Goal: Task Accomplishment & Management: Complete application form

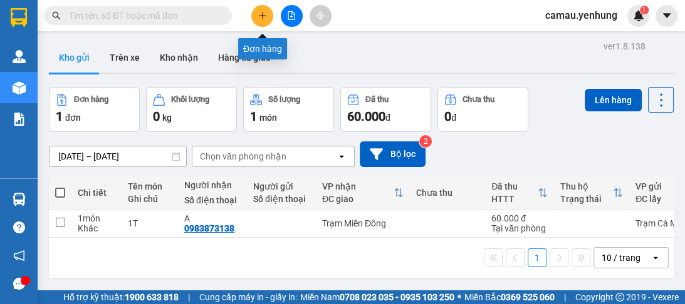
click at [258, 18] on icon "plus" at bounding box center [262, 15] width 9 height 9
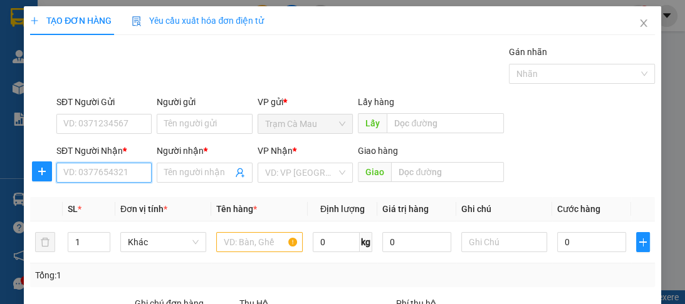
click at [125, 175] on input "SĐT Người Nhận *" at bounding box center [103, 173] width 95 height 20
type input "0943790054"
click at [96, 202] on div "0943790054 - a" at bounding box center [103, 197] width 80 height 14
type input "a"
type input "100.000"
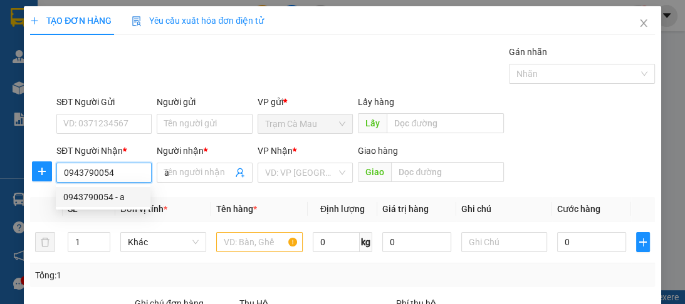
type input "100.000"
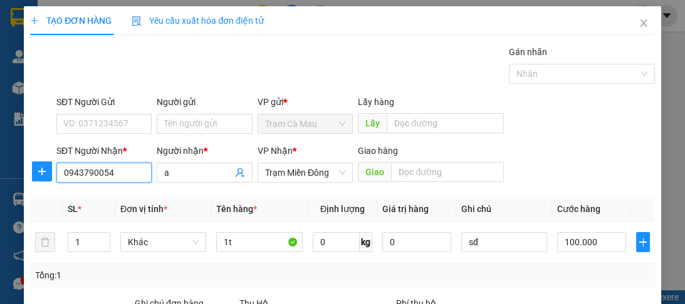
scroll to position [100, 0]
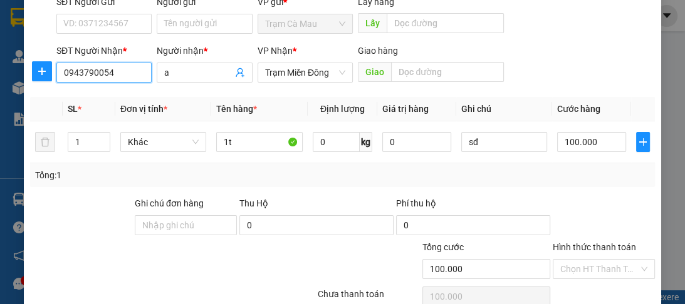
type input "0943790054"
click at [581, 246] on label "Hình thức thanh toán" at bounding box center [593, 247] width 83 height 10
click at [581, 260] on input "Hình thức thanh toán" at bounding box center [599, 269] width 78 height 19
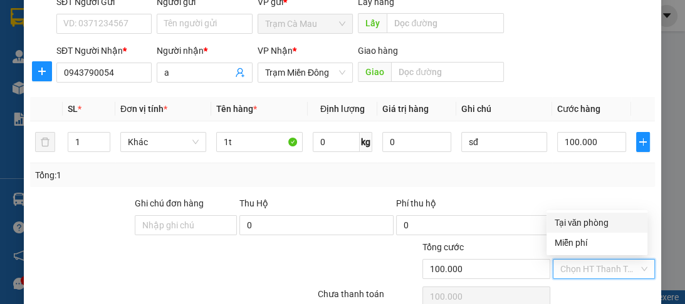
click at [571, 222] on div "Tại văn phòng" at bounding box center [597, 223] width 86 height 14
type input "0"
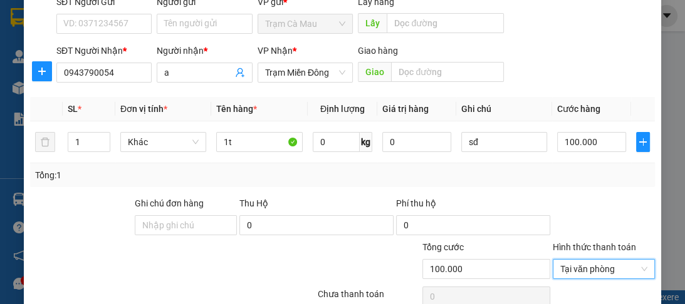
scroll to position [158, 0]
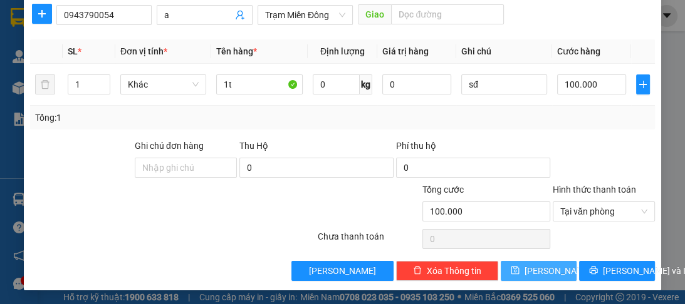
click at [537, 272] on span "[PERSON_NAME]" at bounding box center [557, 271] width 67 height 14
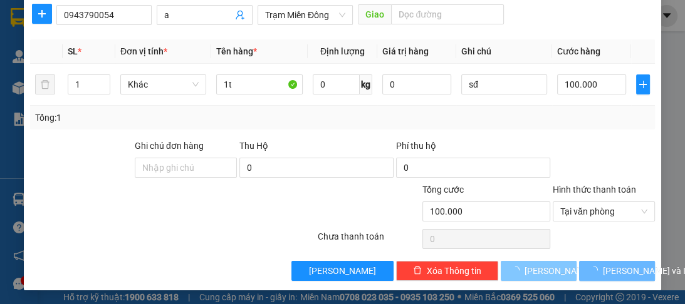
type input "0"
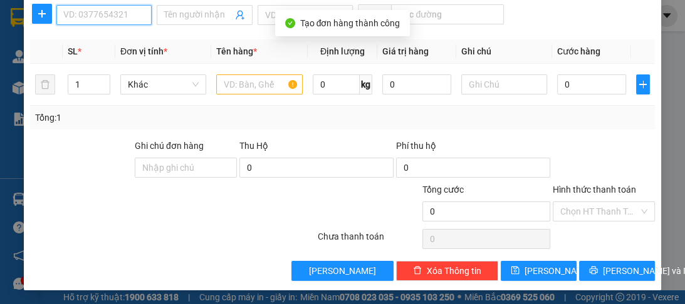
click at [131, 20] on input "SĐT Người Nhận *" at bounding box center [103, 15] width 95 height 20
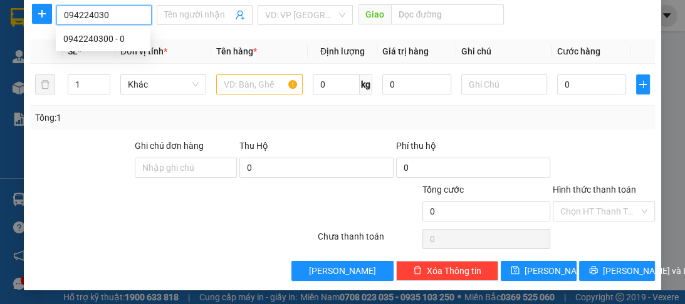
type input "0942240300"
click at [83, 44] on div "0942240300 - 0" at bounding box center [103, 39] width 80 height 14
type input "0"
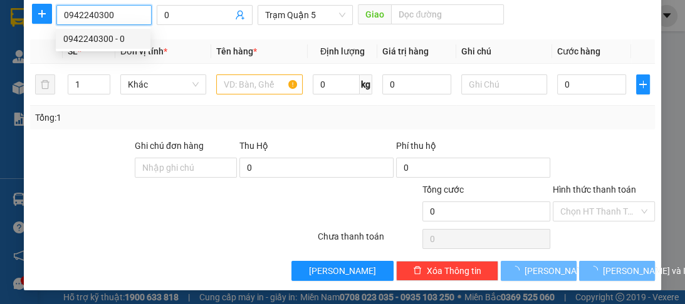
type input "100.000"
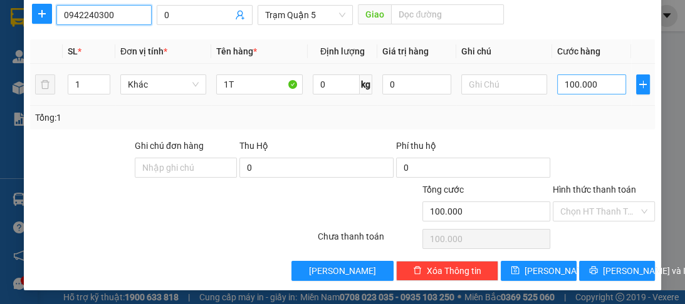
type input "0942240300"
click at [588, 83] on input "100.000" at bounding box center [591, 85] width 69 height 20
type input "0"
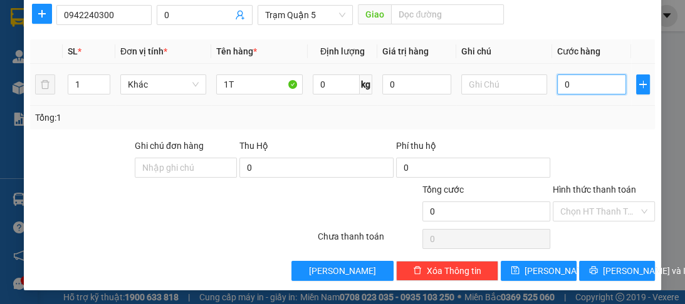
type input "8"
type input "08"
type input "80"
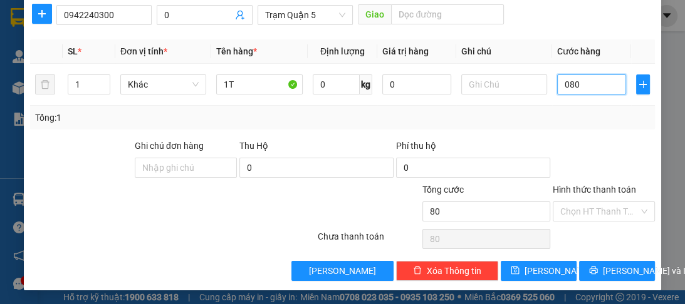
type input "080"
type input "80.000"
click at [569, 186] on label "Hình thức thanh toán" at bounding box center [593, 190] width 83 height 10
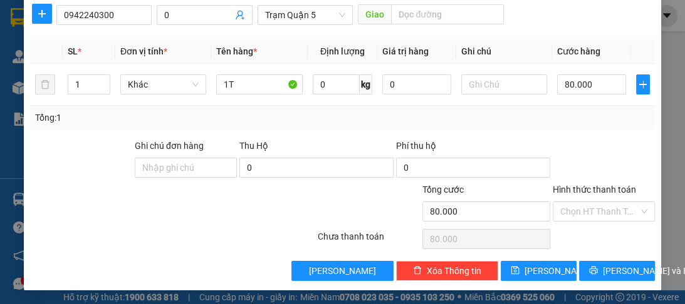
click at [569, 202] on input "Hình thức thanh toán" at bounding box center [599, 211] width 78 height 19
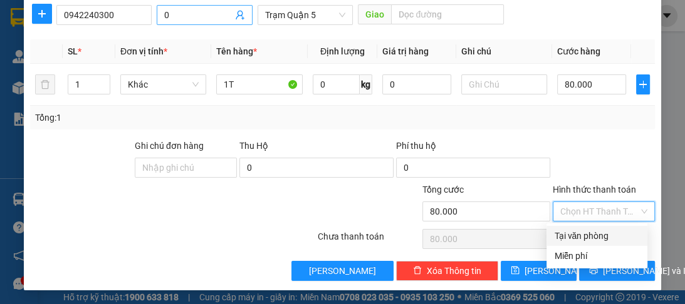
click at [178, 14] on input "0" at bounding box center [198, 15] width 68 height 14
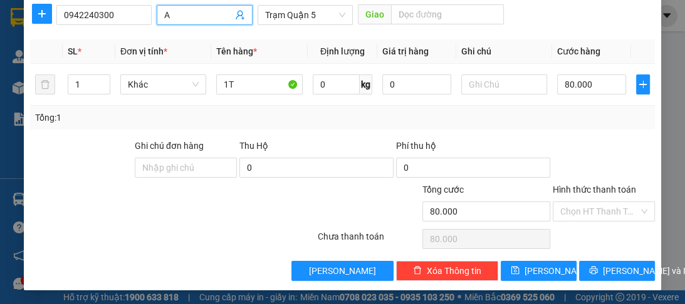
type input "A"
click at [566, 187] on label "Hình thức thanh toán" at bounding box center [593, 190] width 83 height 10
click at [566, 202] on input "Hình thức thanh toán" at bounding box center [599, 211] width 78 height 19
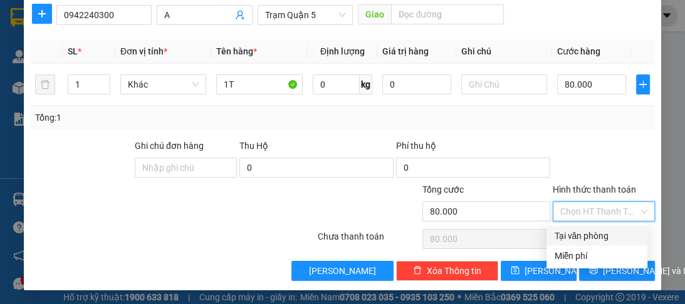
click at [562, 239] on div "Tại văn phòng" at bounding box center [597, 236] width 86 height 14
type input "0"
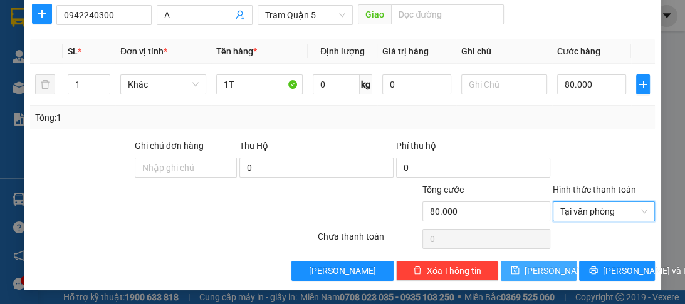
click at [533, 272] on span "[PERSON_NAME]" at bounding box center [557, 271] width 67 height 14
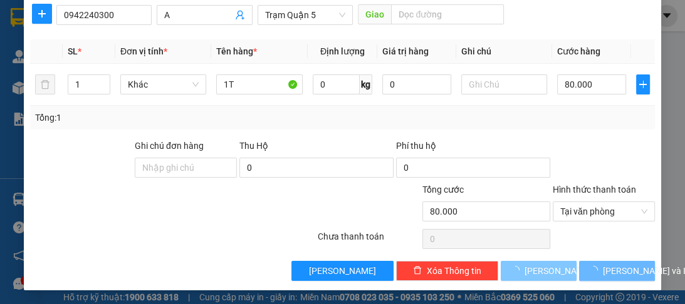
type input "0"
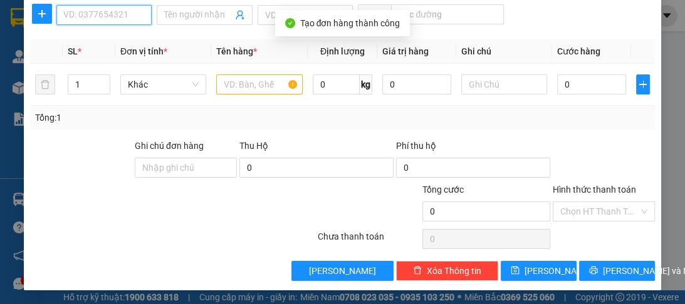
click at [105, 16] on input "SĐT Người Nhận *" at bounding box center [103, 15] width 95 height 20
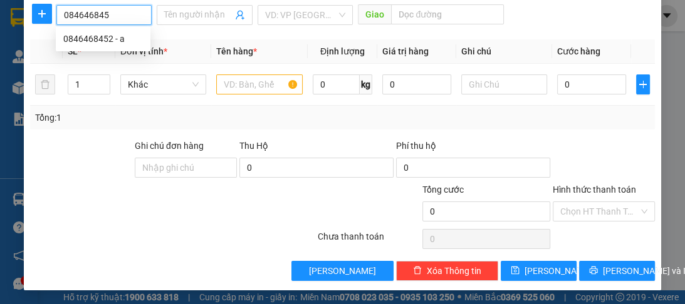
type input "0846468452"
click at [104, 40] on div "0846468452 - a" at bounding box center [103, 39] width 80 height 14
type input "a"
type input "50.000"
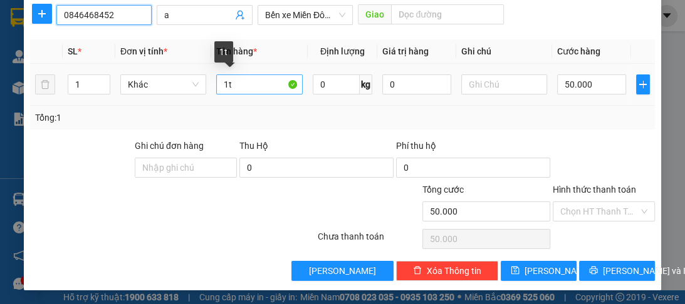
type input "0846468452"
click at [245, 88] on input "1t" at bounding box center [259, 85] width 86 height 20
type input "1"
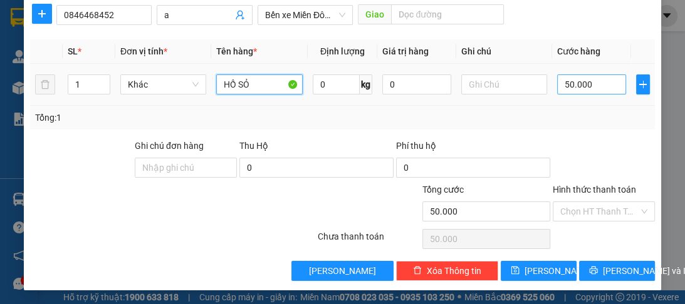
type input "HỒ SỎ"
click at [587, 83] on input "50.000" at bounding box center [591, 85] width 69 height 20
type input "0"
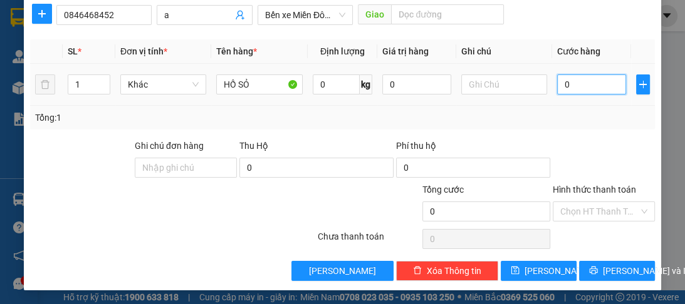
type input "4"
type input "04"
type input "40"
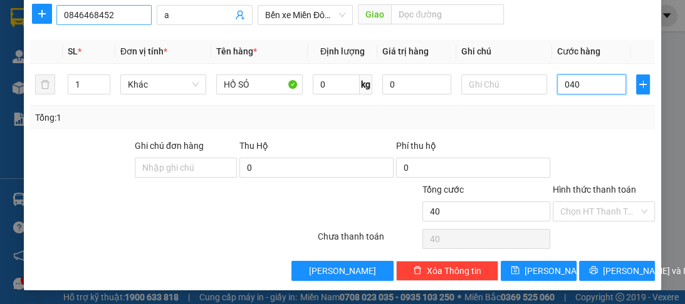
type input "040"
type input "40.000"
click at [123, 14] on input "0846468452" at bounding box center [103, 15] width 95 height 20
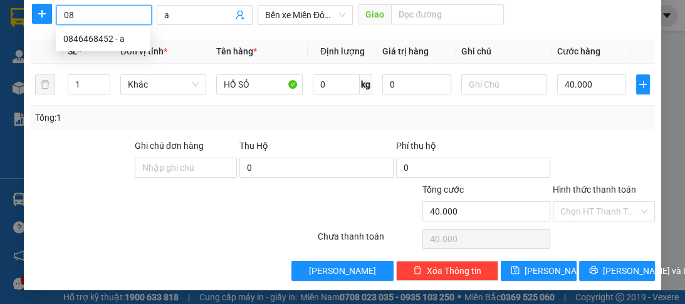
type input "0"
click at [113, 39] on div "0945017952 - an" at bounding box center [103, 39] width 80 height 14
type input "0945017952"
type input "an"
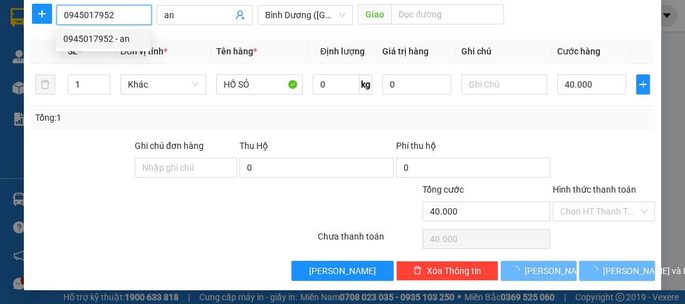
type input "200.000"
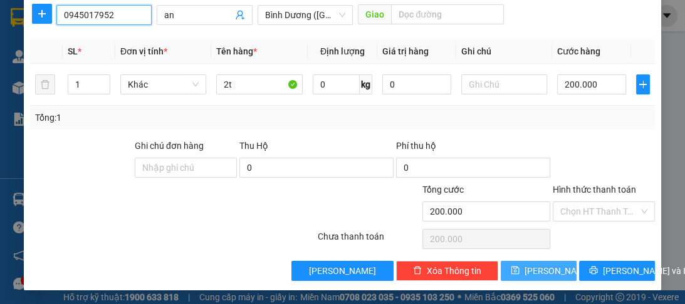
type input "0945017952"
click at [534, 272] on span "[PERSON_NAME]" at bounding box center [557, 271] width 67 height 14
type input "0"
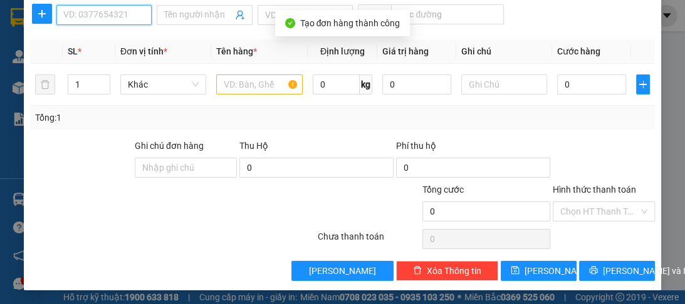
click at [108, 15] on input "SĐT Người Nhận *" at bounding box center [103, 15] width 95 height 20
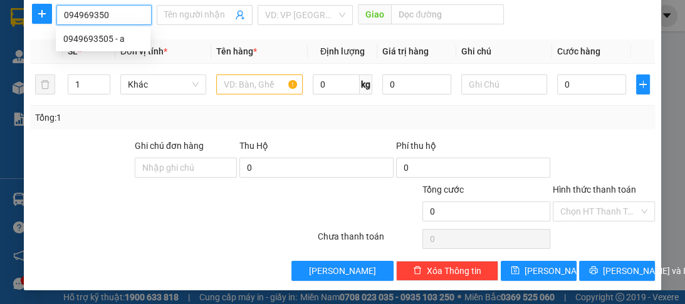
type input "0949693505"
click at [84, 38] on div "0949693505 - a" at bounding box center [103, 39] width 80 height 14
type input "a"
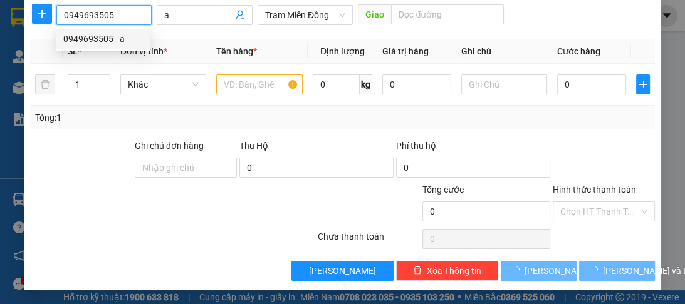
type input "80.000"
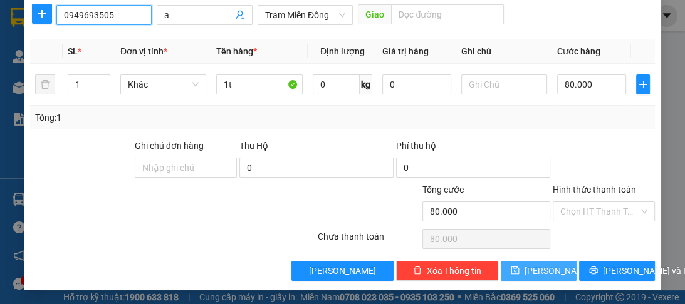
type input "0949693505"
click at [528, 269] on button "[PERSON_NAME]" at bounding box center [538, 271] width 76 height 20
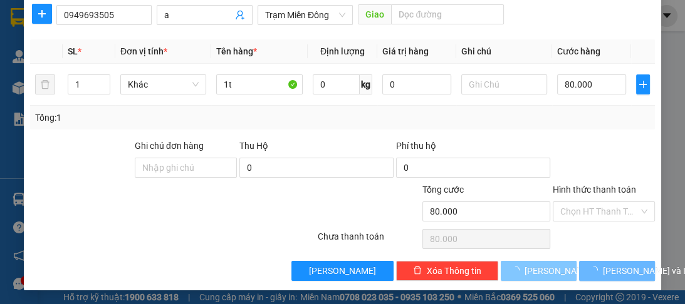
type input "0"
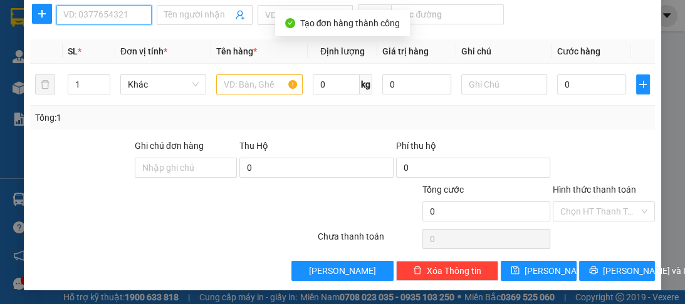
click at [108, 16] on input "SĐT Người Nhận *" at bounding box center [103, 15] width 95 height 20
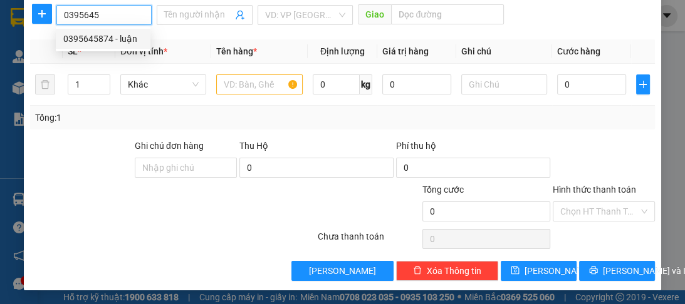
click at [96, 43] on div "0395645874 - luận" at bounding box center [103, 39] width 80 height 14
type input "0395645874"
type input "luận"
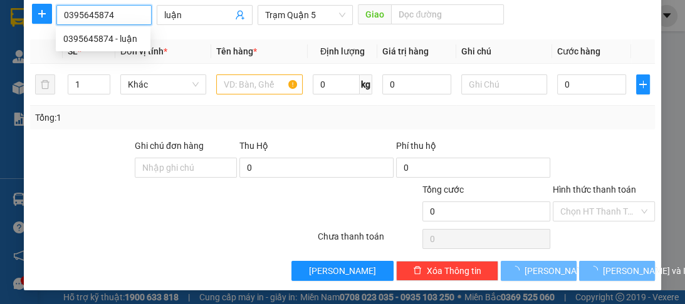
type input "100.000"
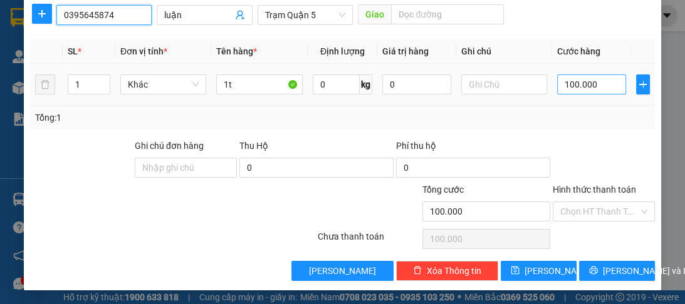
type input "0395645874"
click at [587, 80] on input "100.000" at bounding box center [591, 85] width 69 height 20
type input "0"
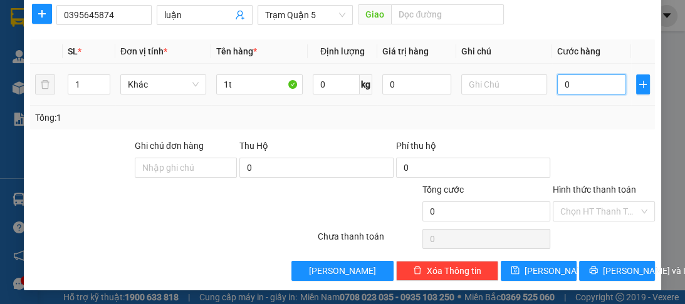
type input "8"
type input "08"
type input "80"
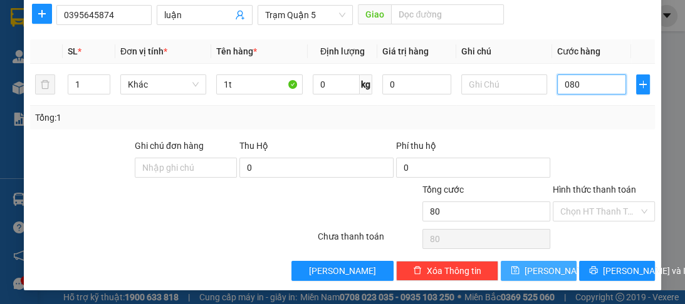
type input "080"
type input "80.000"
click at [527, 269] on button "[PERSON_NAME]" at bounding box center [538, 271] width 76 height 20
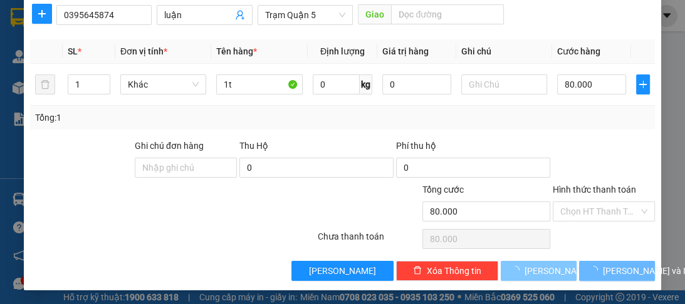
type input "0"
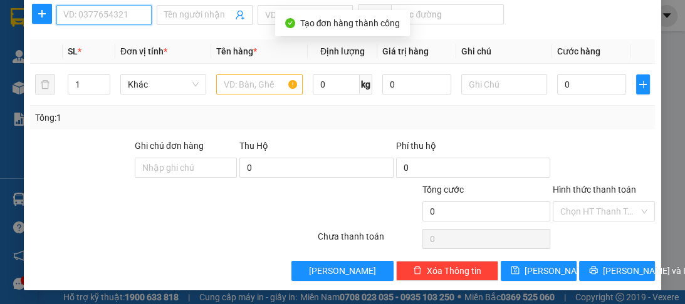
click at [121, 13] on input "SĐT Người Nhận *" at bounding box center [103, 15] width 95 height 20
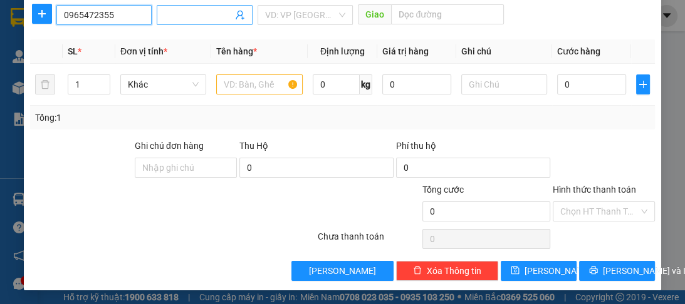
type input "0965472355"
click at [164, 20] on input "Người nhận *" at bounding box center [198, 15] width 68 height 14
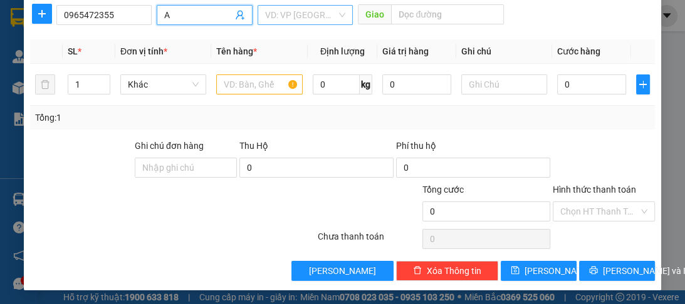
type input "A"
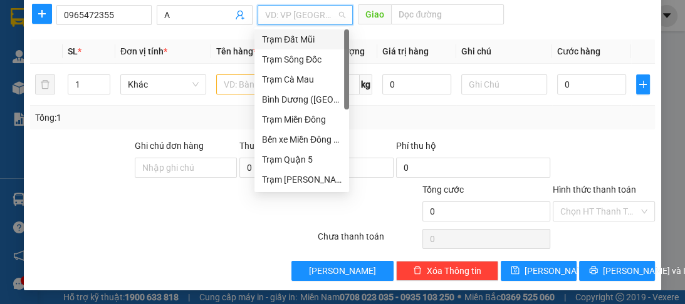
click at [271, 14] on input "search" at bounding box center [300, 15] width 71 height 19
click at [278, 158] on div "Trạm Quận 5" at bounding box center [302, 160] width 80 height 14
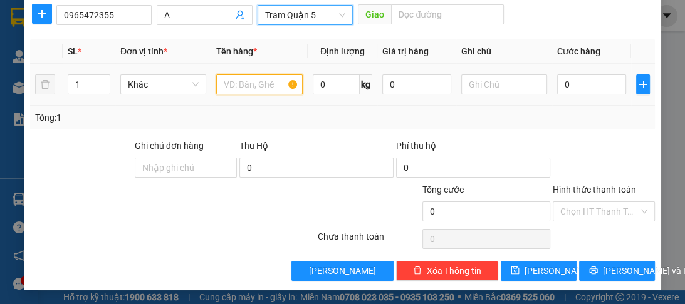
click at [239, 83] on input "text" at bounding box center [259, 85] width 86 height 20
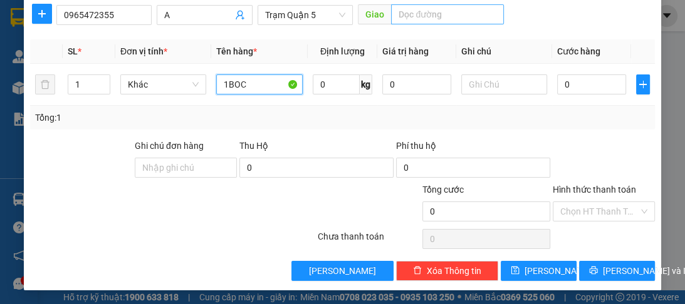
type input "1BOC"
click at [413, 16] on input "text" at bounding box center [447, 14] width 113 height 20
type input "D"
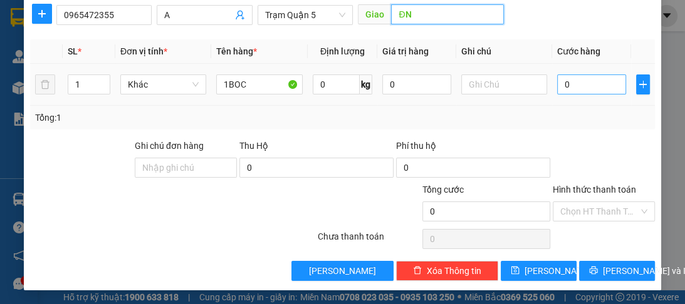
type input "ĐN"
click at [567, 87] on input "0" at bounding box center [591, 85] width 69 height 20
type input "8"
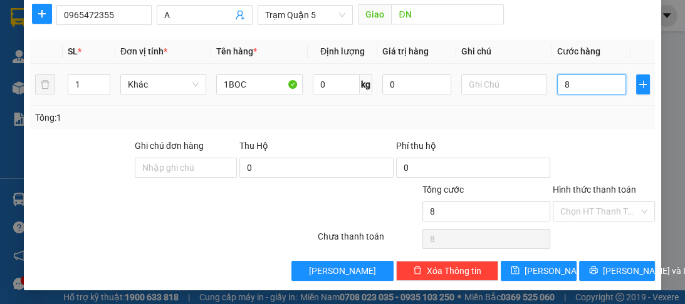
type input "80"
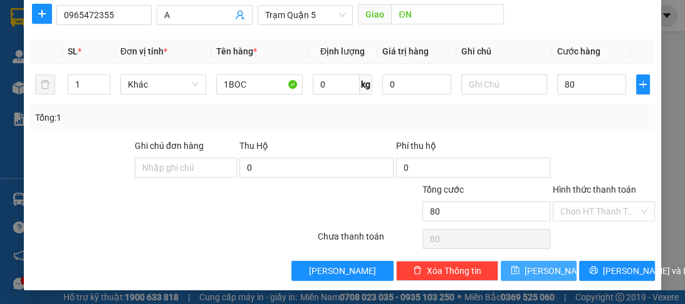
type input "80.000"
click at [541, 273] on span "[PERSON_NAME]" at bounding box center [557, 271] width 67 height 14
type input "0"
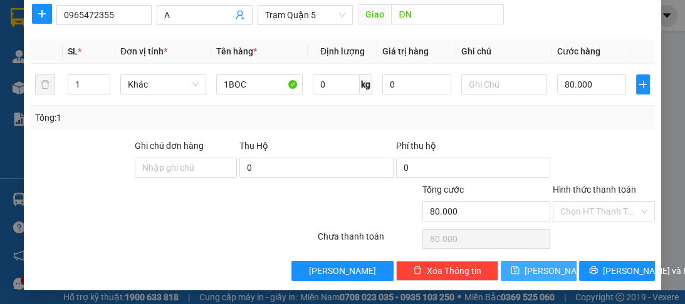
type input "0"
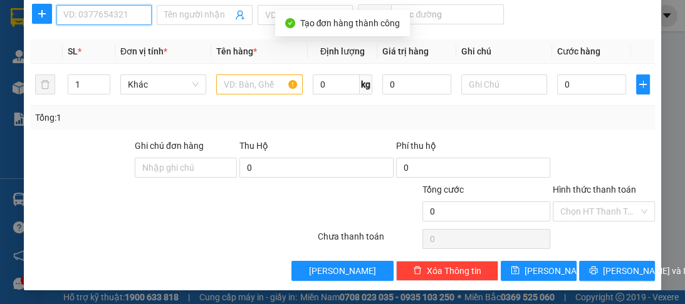
click at [121, 16] on input "SĐT Người Nhận *" at bounding box center [103, 15] width 95 height 20
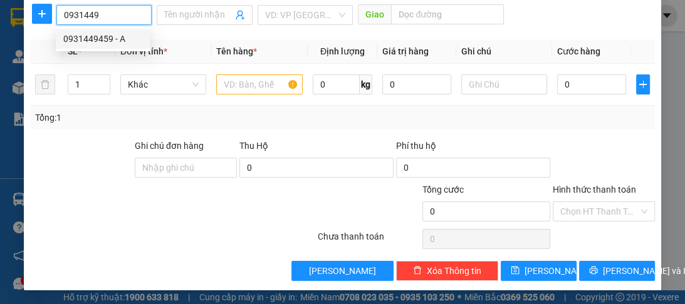
click at [108, 46] on div "0931449459 - A" at bounding box center [103, 39] width 95 height 20
type input "0931449459"
type input "A"
type input "70.000"
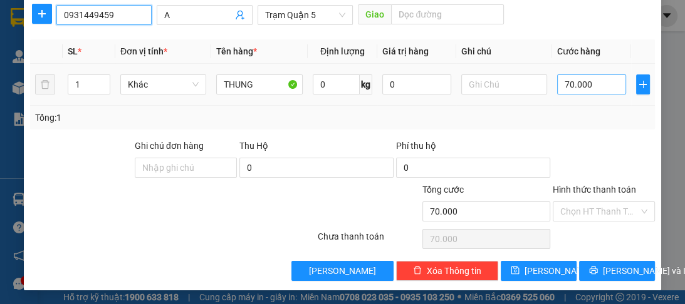
type input "0931449459"
click at [599, 85] on input "70.000" at bounding box center [591, 85] width 69 height 20
type input "0"
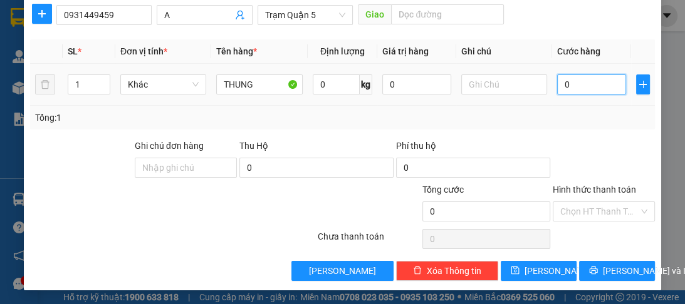
type input "5"
type input "05"
type input "50"
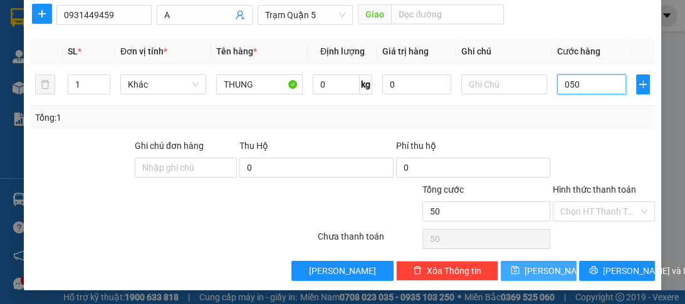
type input "050"
type input "50.000"
click at [541, 266] on span "[PERSON_NAME]" at bounding box center [557, 271] width 67 height 14
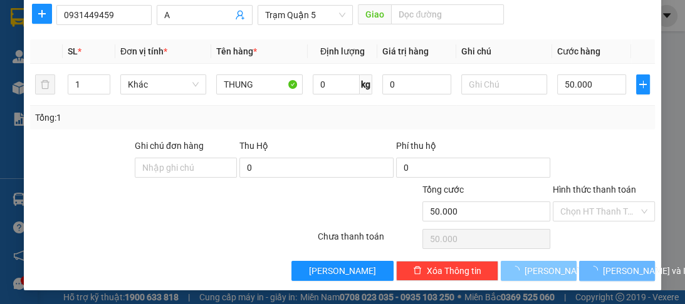
type input "0"
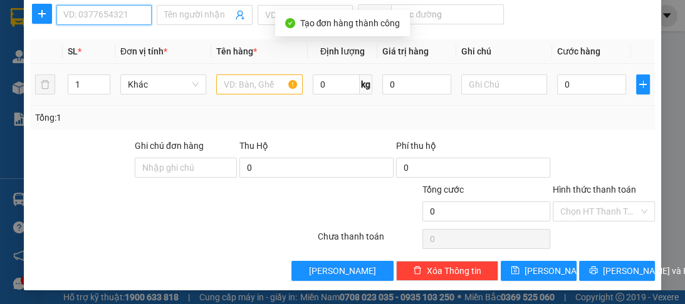
click at [117, 16] on input "SĐT Người Nhận *" at bounding box center [103, 15] width 95 height 20
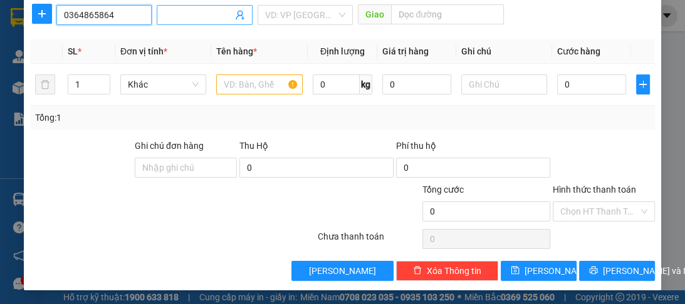
type input "0364865864"
click at [217, 15] on input "Người nhận *" at bounding box center [198, 15] width 68 height 14
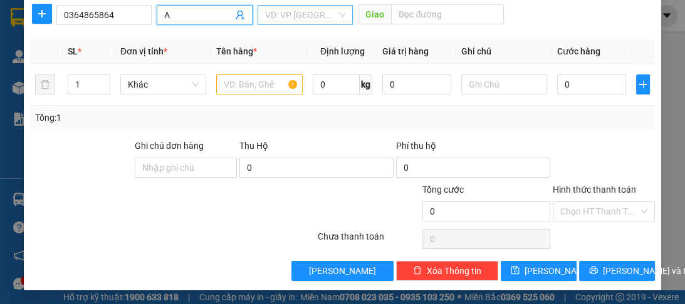
type input "A"
click at [306, 20] on input "search" at bounding box center [300, 15] width 71 height 19
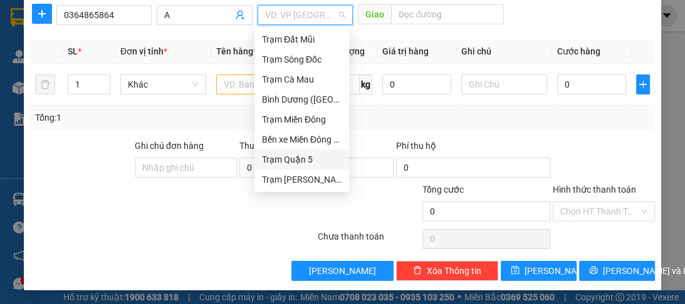
click at [288, 154] on div "Trạm Quận 5" at bounding box center [302, 160] width 80 height 14
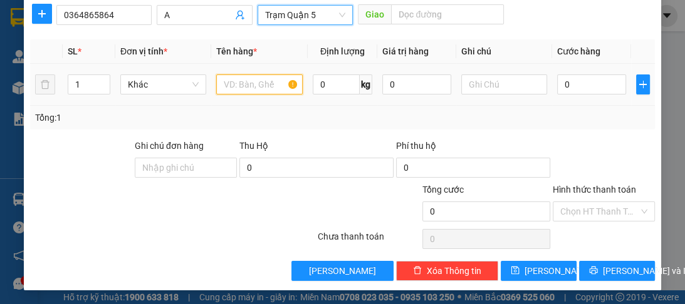
click at [245, 80] on input "text" at bounding box center [259, 85] width 86 height 20
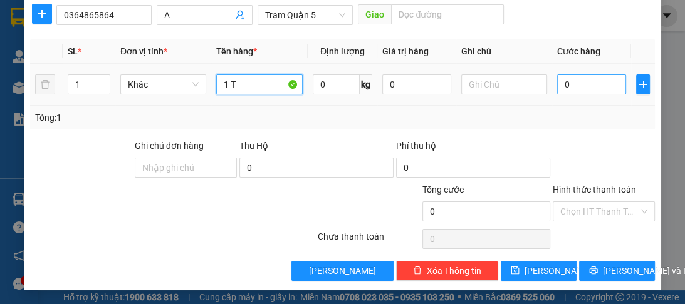
type input "1 T"
click at [584, 83] on input "0" at bounding box center [591, 85] width 69 height 20
type input "7"
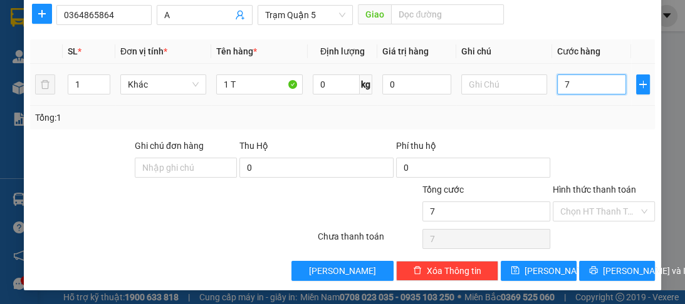
type input "70"
type input "70.000"
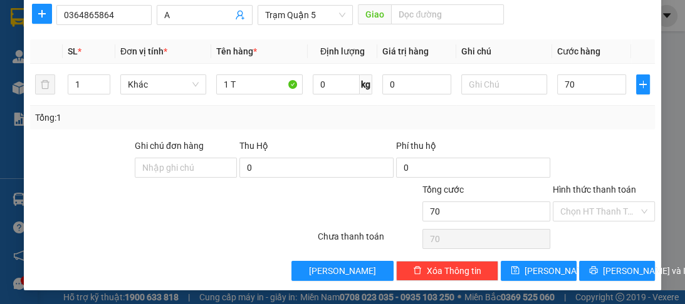
type input "70.000"
click at [569, 190] on label "Hình thức thanh toán" at bounding box center [593, 190] width 83 height 10
click at [569, 202] on input "Hình thức thanh toán" at bounding box center [599, 211] width 78 height 19
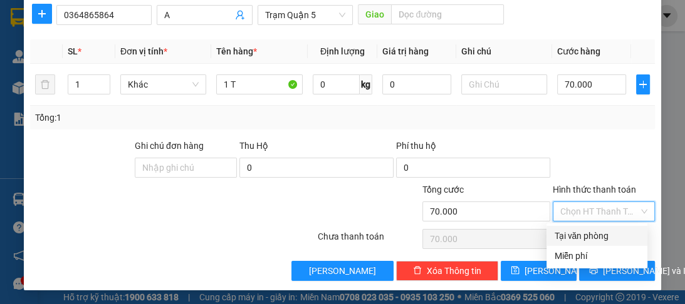
click at [576, 237] on div "Tại văn phòng" at bounding box center [597, 236] width 86 height 14
type input "0"
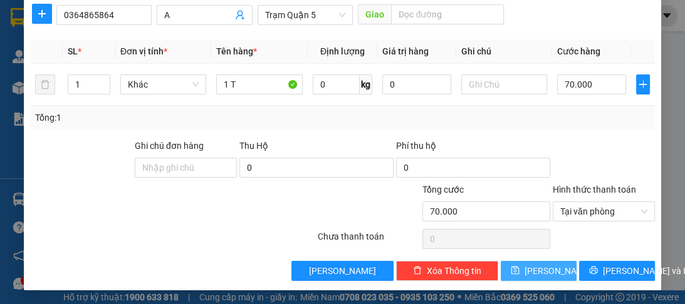
click at [540, 273] on span "[PERSON_NAME]" at bounding box center [557, 271] width 67 height 14
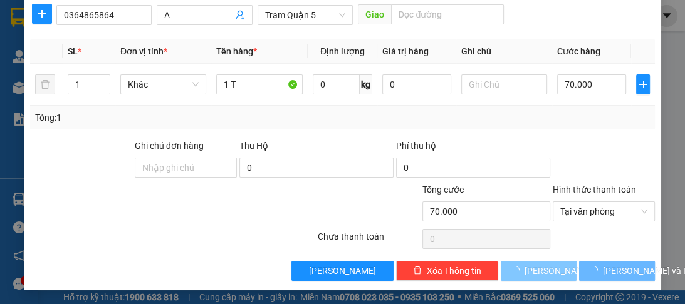
type input "0"
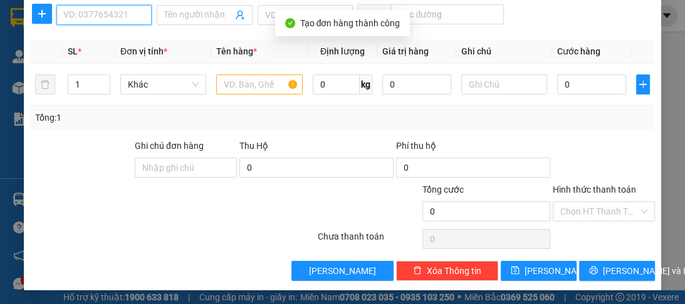
click at [95, 20] on input "SĐT Người Nhận *" at bounding box center [103, 15] width 95 height 20
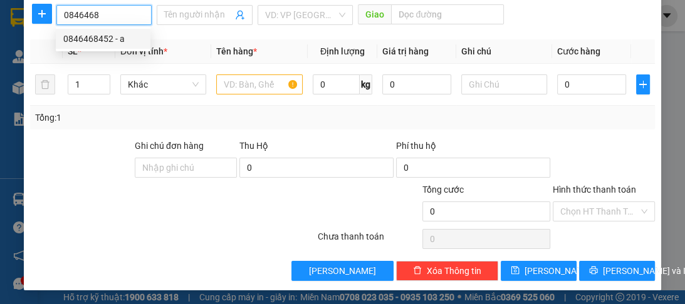
click at [76, 41] on div "0846468452 - a" at bounding box center [103, 39] width 80 height 14
type input "0846468452"
type input "a"
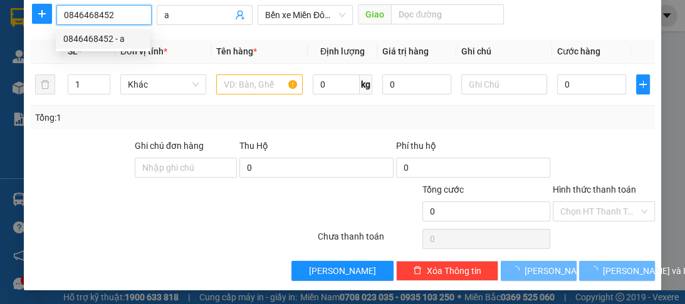
type input "50.000"
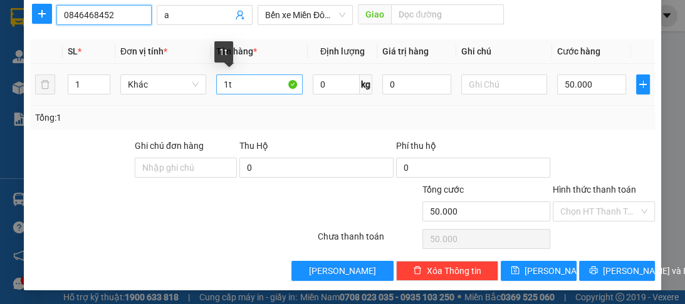
type input "0846468452"
click at [237, 83] on input "1t" at bounding box center [259, 85] width 86 height 20
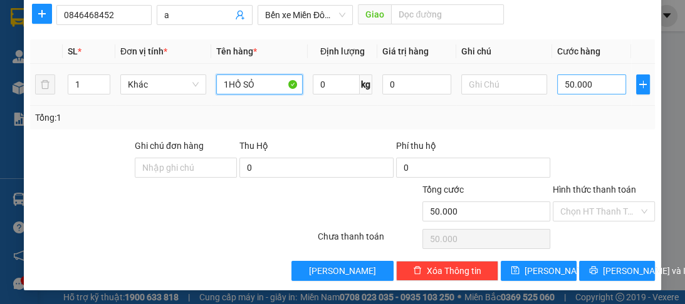
type input "1HỒ SỎ"
click at [589, 85] on input "50.000" at bounding box center [591, 85] width 69 height 20
type input "0"
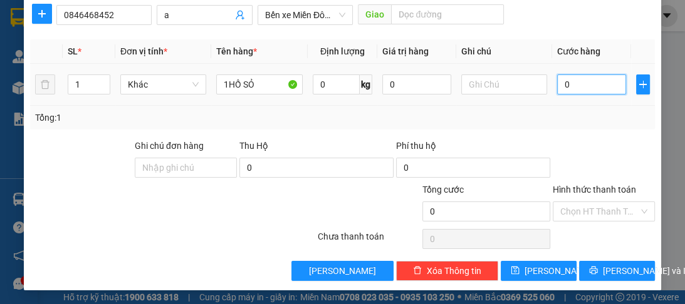
type input "4"
type input "04"
type input "40"
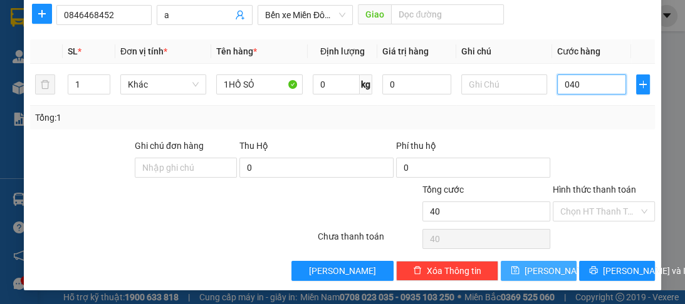
type input "040"
type input "40.000"
click at [545, 269] on span "[PERSON_NAME]" at bounding box center [557, 271] width 67 height 14
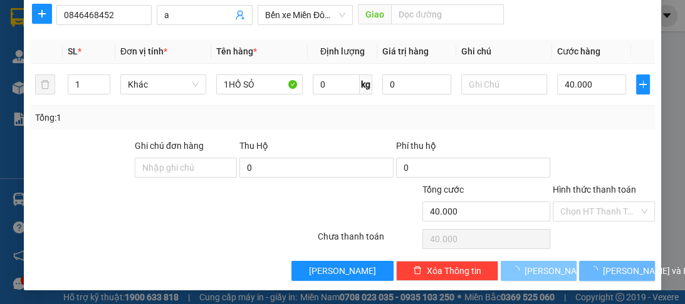
type input "0"
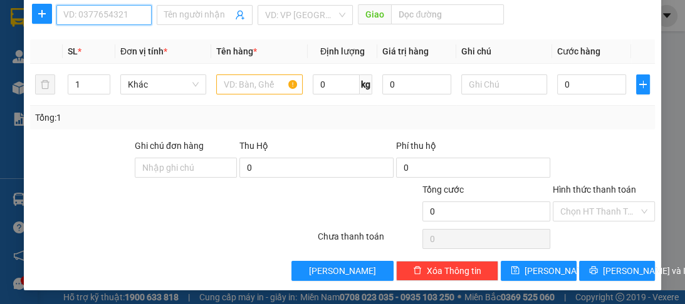
click at [139, 16] on input "SĐT Người Nhận *" at bounding box center [103, 15] width 95 height 20
click at [99, 44] on div "0388342149 - a" at bounding box center [103, 39] width 80 height 14
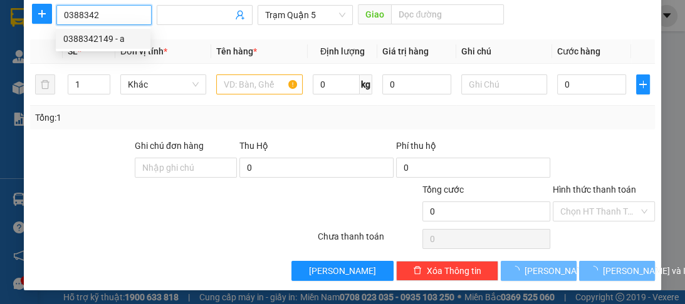
type input "0388342149"
type input "a"
type input "đn"
type input "180.000"
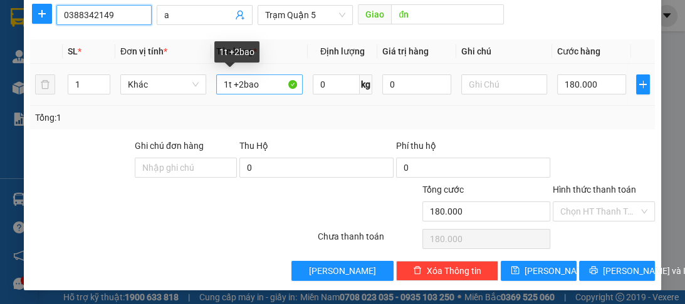
type input "0388342149"
click at [240, 85] on input "1t +2bao" at bounding box center [259, 85] width 86 height 20
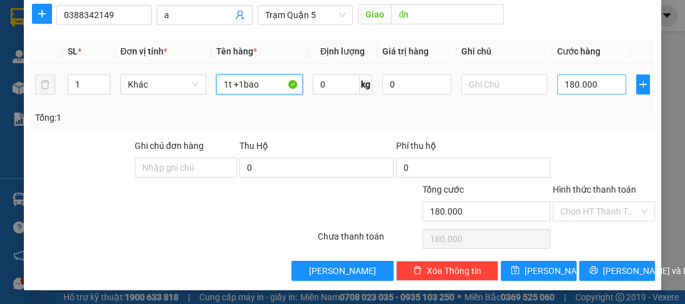
type input "1t +1bao"
click at [598, 83] on input "180.000" at bounding box center [591, 85] width 69 height 20
type input "0"
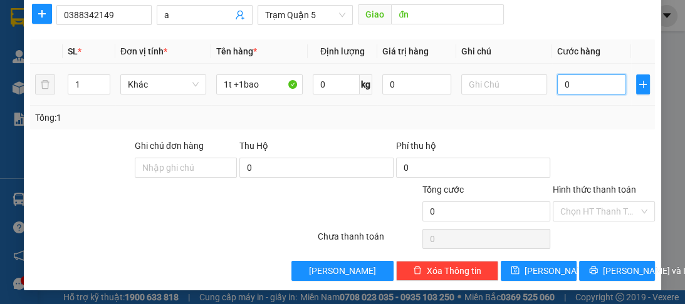
type input "1"
type input "01"
type input "16"
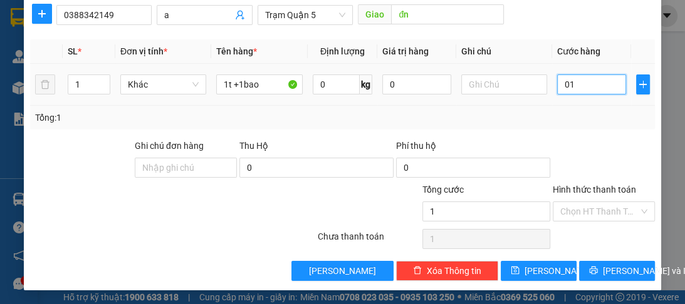
type input "016"
type input "160"
type input "0.160"
type input "160.000"
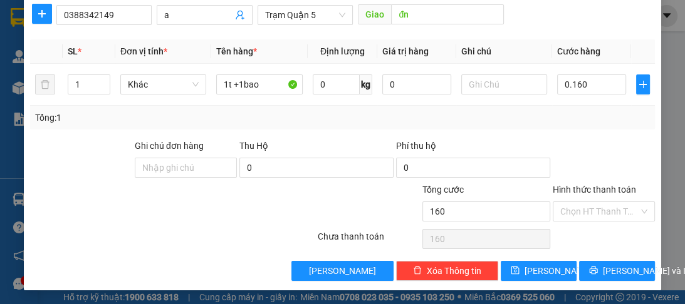
type input "160.000"
click at [564, 185] on label "Hình thức thanh toán" at bounding box center [593, 190] width 83 height 10
click at [564, 202] on input "Hình thức thanh toán" at bounding box center [599, 211] width 78 height 19
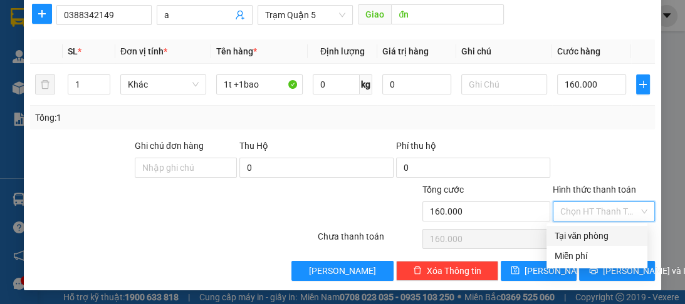
click at [572, 237] on div "Tại văn phòng" at bounding box center [597, 236] width 86 height 14
type input "0"
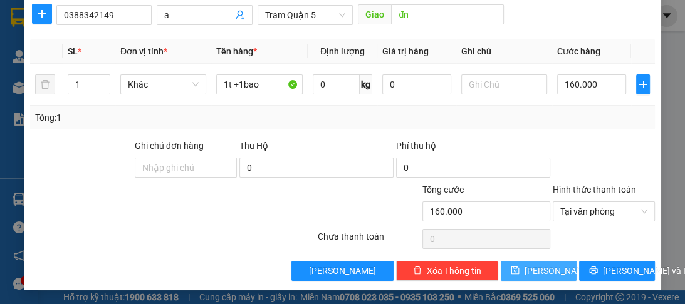
click at [537, 273] on span "[PERSON_NAME]" at bounding box center [557, 271] width 67 height 14
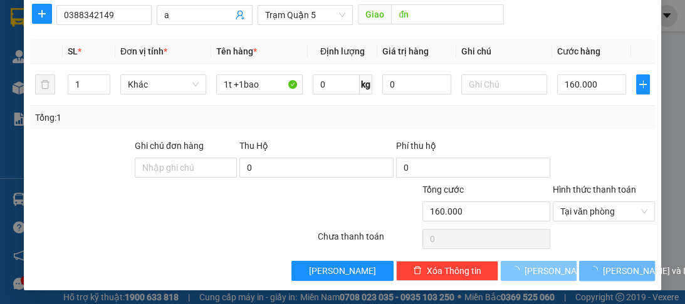
type input "0"
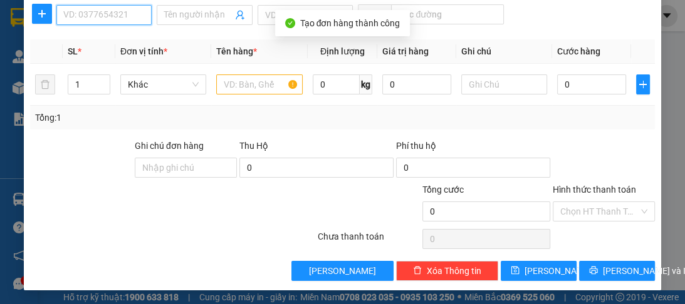
click at [88, 16] on input "SĐT Người Nhận *" at bounding box center [103, 15] width 95 height 20
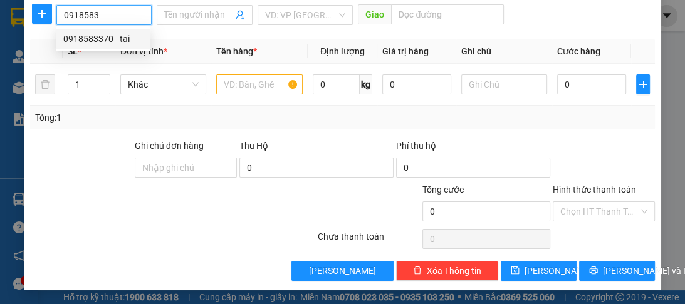
click at [108, 45] on div "0918583370 - tai" at bounding box center [103, 39] width 80 height 14
type input "0918583370"
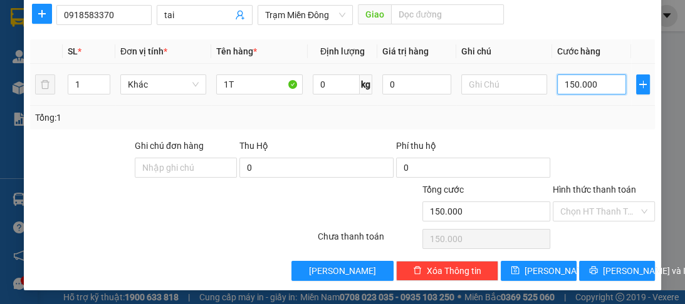
click at [594, 83] on input "150.000" at bounding box center [591, 85] width 69 height 20
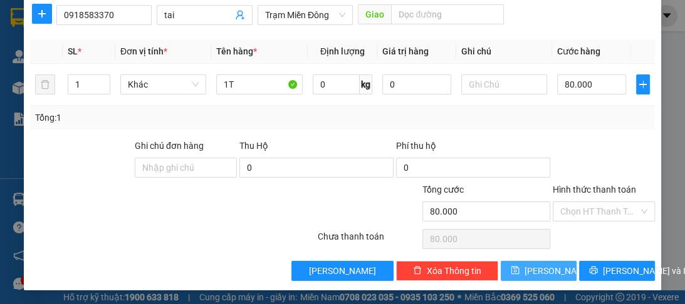
click at [537, 264] on span "[PERSON_NAME]" at bounding box center [557, 271] width 67 height 14
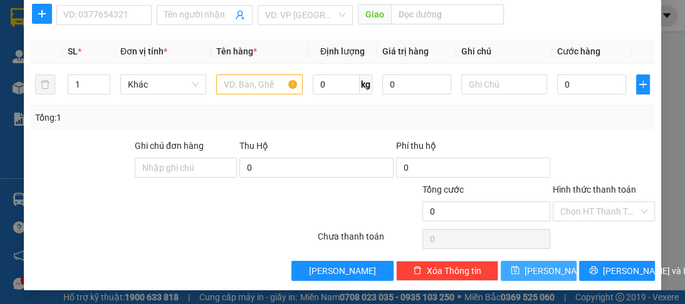
scroll to position [58, 0]
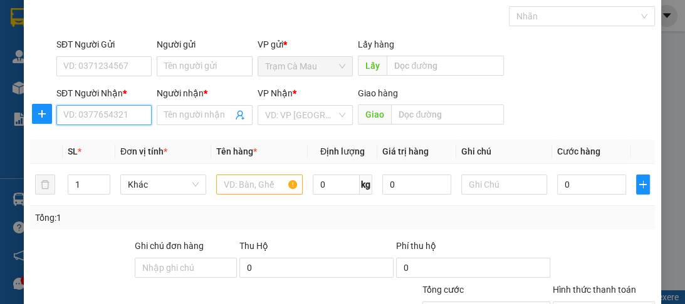
click at [105, 111] on input "SĐT Người Nhận *" at bounding box center [103, 115] width 95 height 20
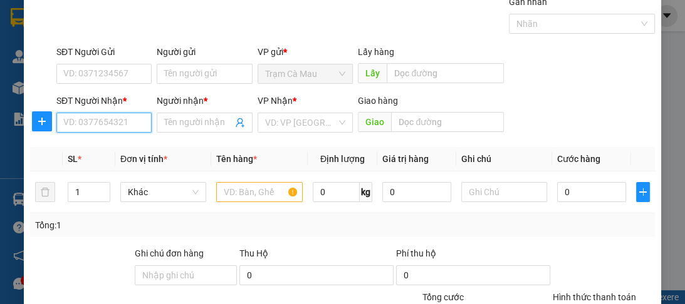
scroll to position [150, 0]
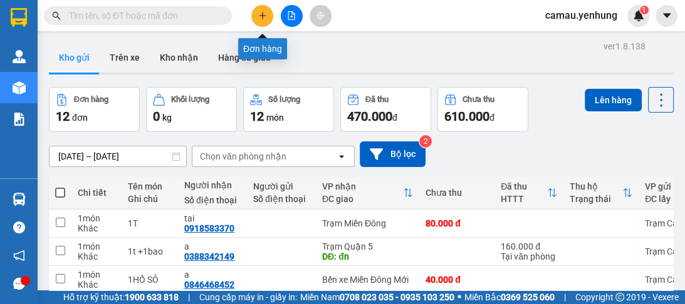
click at [264, 19] on icon "plus" at bounding box center [262, 15] width 9 height 9
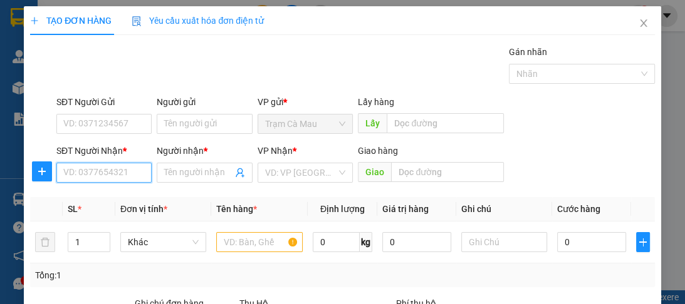
click at [125, 170] on input "SĐT Người Nhận *" at bounding box center [103, 173] width 95 height 20
type input "0949234261"
click at [95, 201] on div "0949234261 - a" at bounding box center [103, 197] width 80 height 14
type input "a"
type input "100.000"
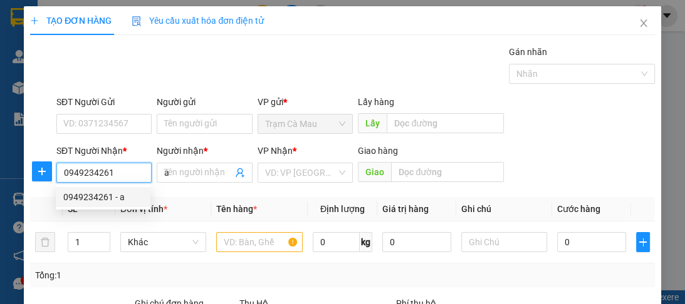
type input "100.000"
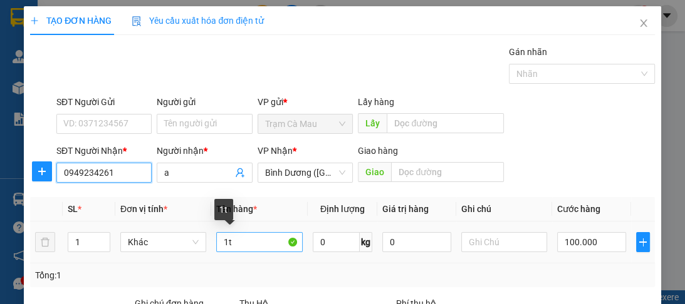
type input "0949234261"
click at [225, 239] on input "1t" at bounding box center [259, 242] width 86 height 20
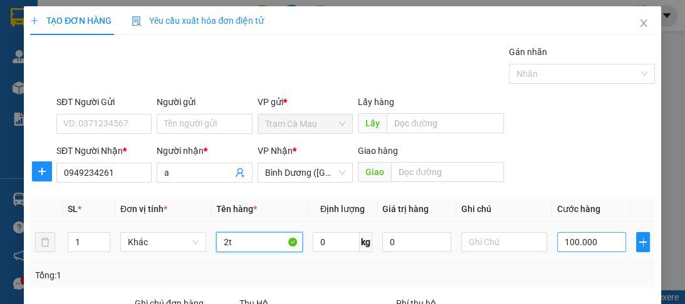
type input "2t"
click at [594, 239] on input "100.000" at bounding box center [591, 242] width 69 height 20
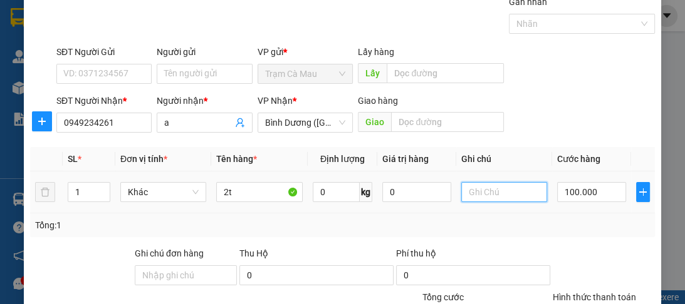
click at [478, 190] on input "text" at bounding box center [504, 192] width 86 height 20
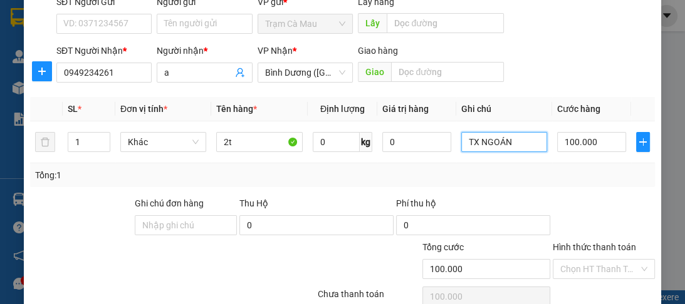
type input "TX NGOÁN"
click at [584, 247] on label "Hình thức thanh toán" at bounding box center [593, 247] width 83 height 10
click at [584, 260] on input "Hình thức thanh toán" at bounding box center [599, 269] width 78 height 19
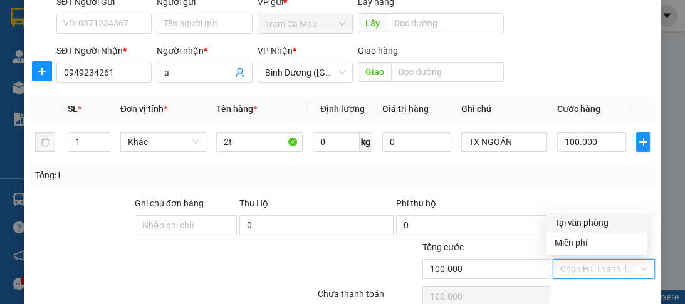
click at [576, 223] on div "Tại văn phòng" at bounding box center [597, 223] width 86 height 14
type input "0"
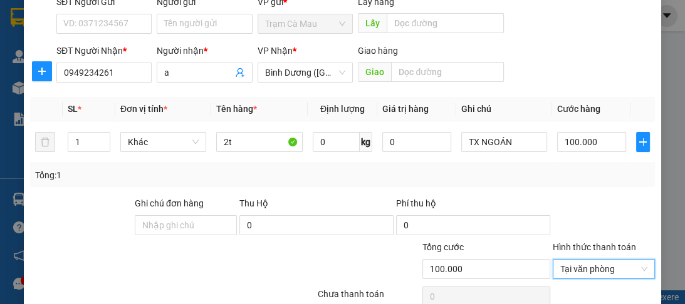
scroll to position [158, 0]
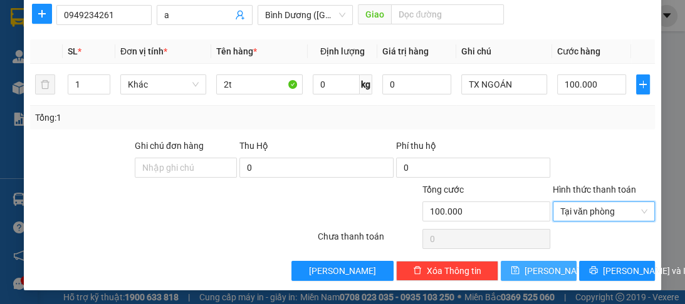
click at [544, 269] on span "[PERSON_NAME]" at bounding box center [557, 271] width 67 height 14
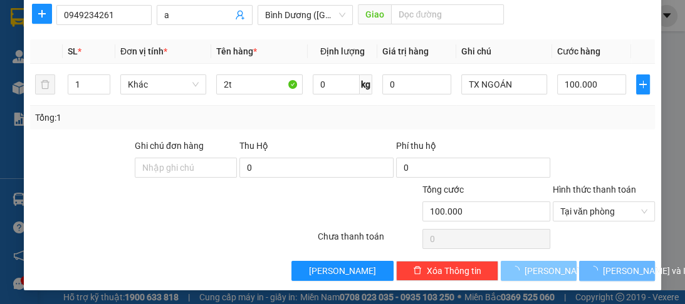
type input "0"
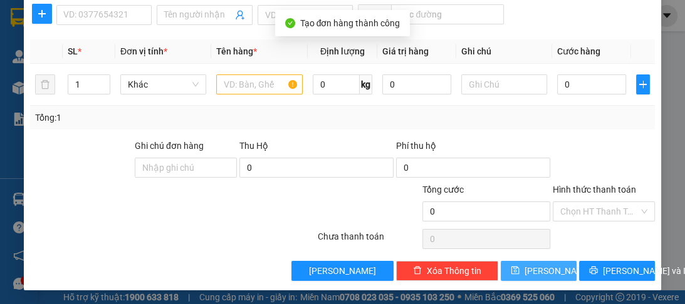
scroll to position [8, 0]
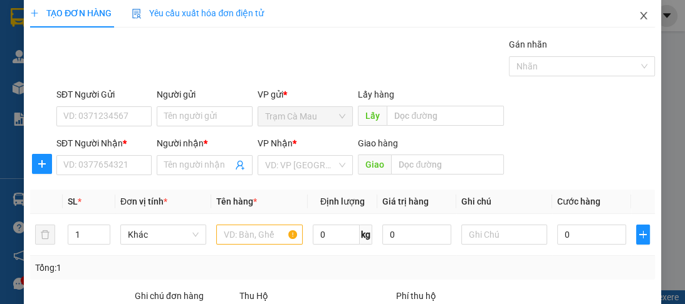
click at [638, 20] on icon "close" at bounding box center [643, 16] width 10 height 10
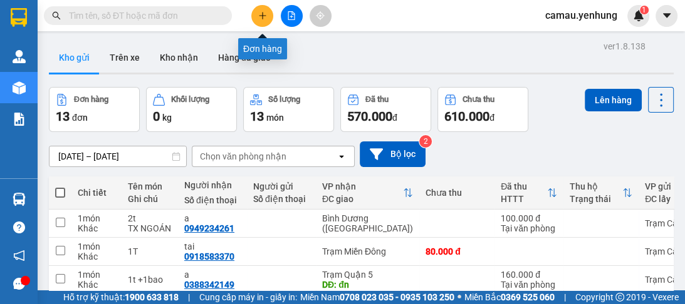
click at [259, 18] on icon "plus" at bounding box center [262, 15] width 9 height 9
click at [267, 18] on button at bounding box center [262, 16] width 22 height 22
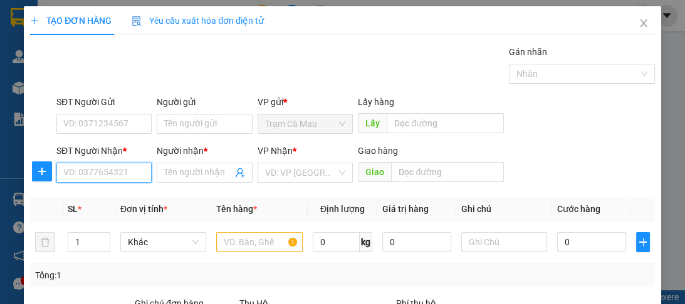
click at [115, 174] on input "SĐT Người Nhận *" at bounding box center [103, 173] width 95 height 20
click at [93, 202] on div "0836901939 - thi" at bounding box center [103, 197] width 80 height 14
type input "0836901939"
type input "thi"
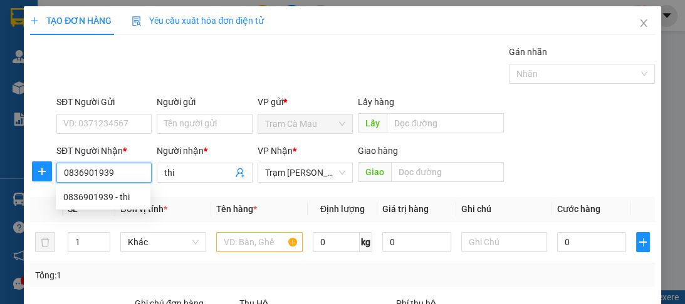
type input "380.000"
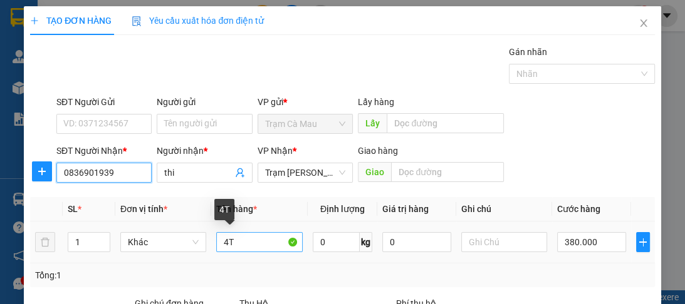
type input "0836901939"
click at [224, 240] on input "4T" at bounding box center [259, 242] width 86 height 20
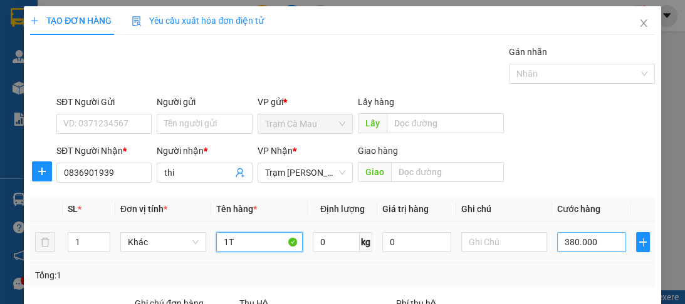
type input "1T"
click at [607, 240] on input "380.000" at bounding box center [591, 242] width 69 height 20
type input "0"
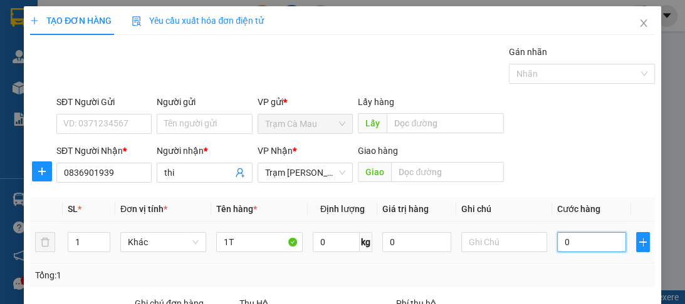
type input "1"
type input "01"
type input "10"
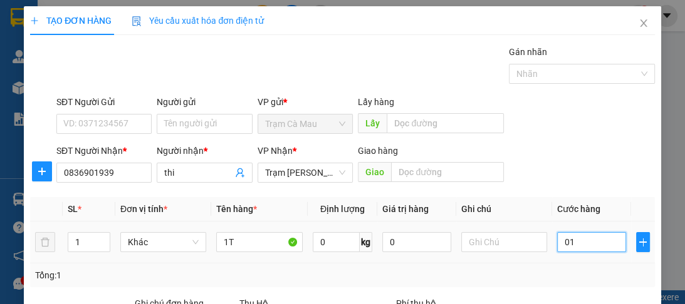
type input "010"
type input "100"
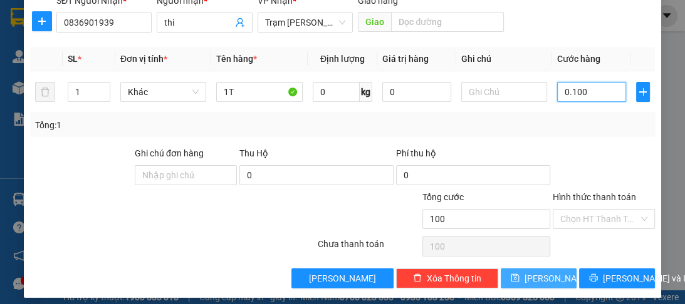
type input "0.100"
type input "100.000"
click at [538, 277] on span "[PERSON_NAME]" at bounding box center [557, 279] width 67 height 14
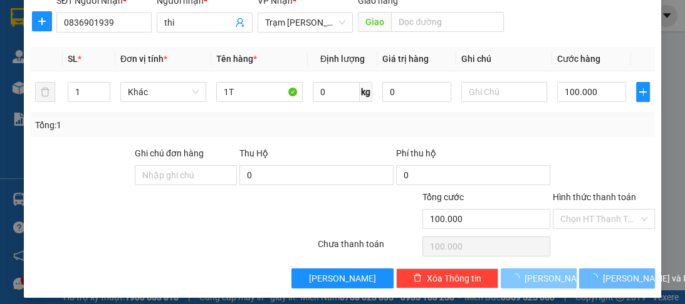
type input "0"
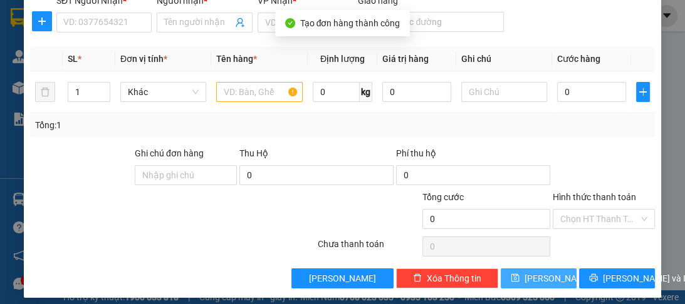
scroll to position [0, 0]
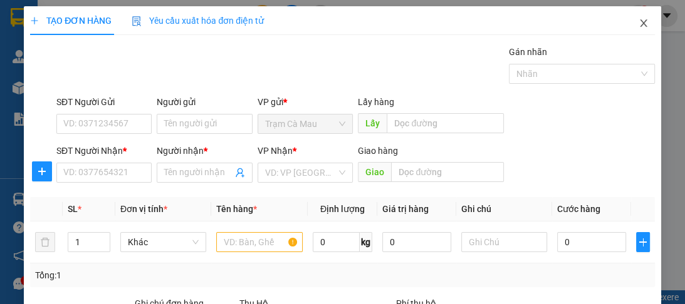
click at [638, 25] on icon "close" at bounding box center [643, 23] width 10 height 10
